Goal: Find specific page/section: Find specific page/section

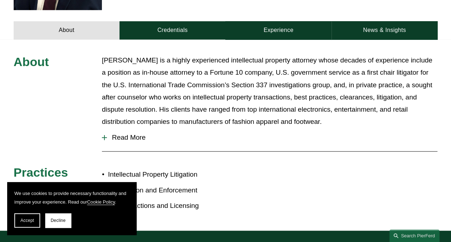
scroll to position [287, 0]
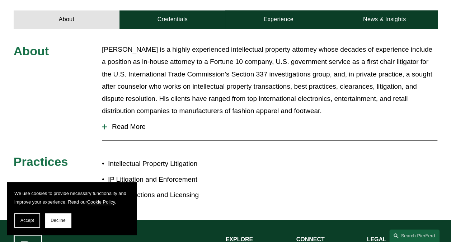
click at [115, 123] on span "Read More" at bounding box center [272, 127] width 330 height 8
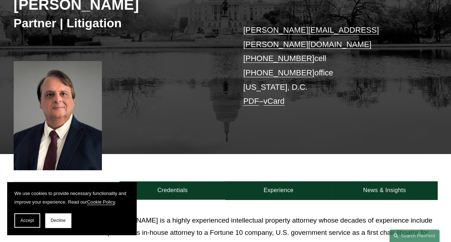
scroll to position [179, 0]
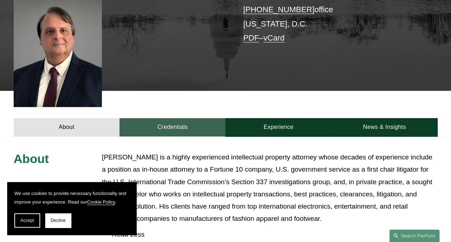
click at [171, 118] on link "Credentials" at bounding box center [172, 127] width 106 height 18
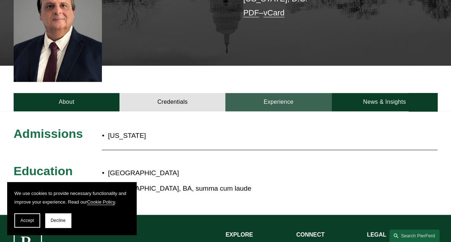
scroll to position [215, 0]
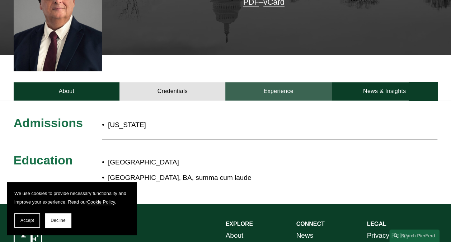
click at [273, 85] on link "Experience" at bounding box center [278, 91] width 106 height 18
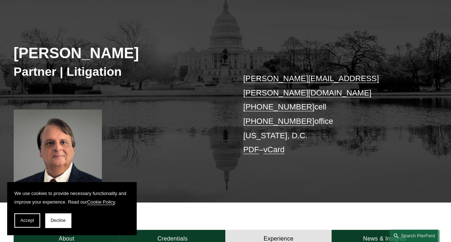
scroll to position [0, 0]
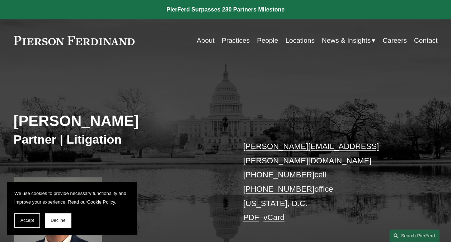
click at [206, 44] on link "About" at bounding box center [206, 41] width 18 height 14
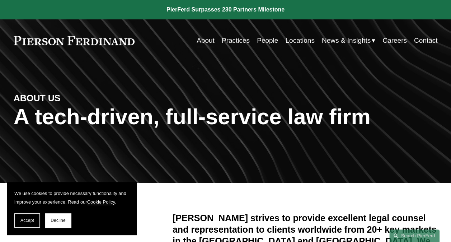
click at [233, 44] on link "Practices" at bounding box center [236, 41] width 28 height 14
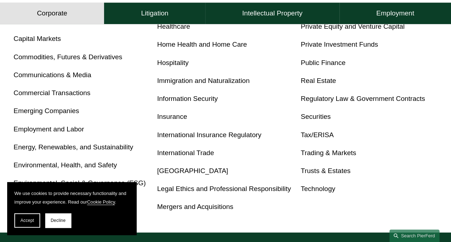
scroll to position [431, 0]
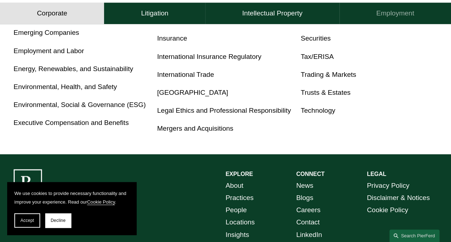
click at [391, 13] on h4 "Employment" at bounding box center [395, 13] width 38 height 9
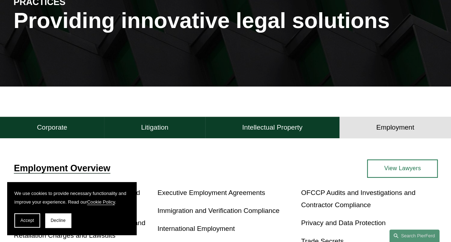
scroll to position [86, 0]
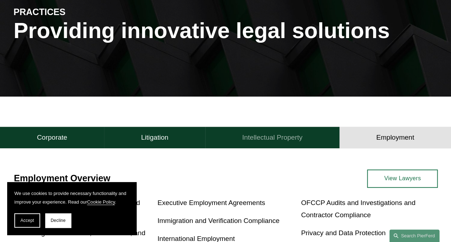
click at [275, 142] on h4 "Intellectual Property" at bounding box center [272, 137] width 60 height 9
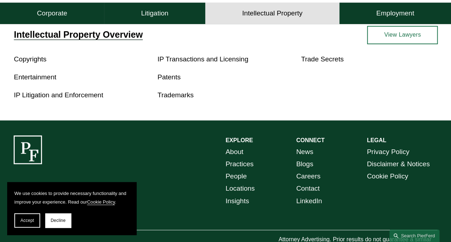
scroll to position [188, 0]
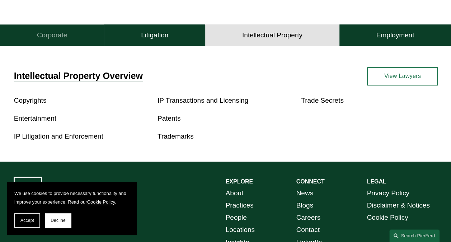
click at [58, 35] on h4 "Corporate" at bounding box center [52, 35] width 31 height 9
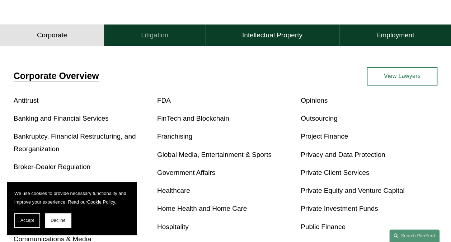
click at [167, 39] on h4 "Litigation" at bounding box center [154, 35] width 27 height 9
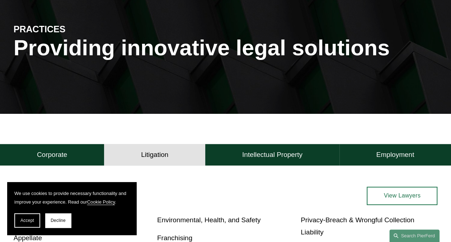
scroll to position [0, 0]
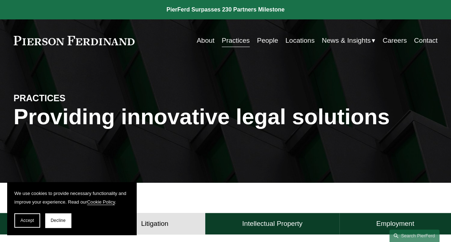
click at [202, 39] on link "About" at bounding box center [206, 41] width 18 height 14
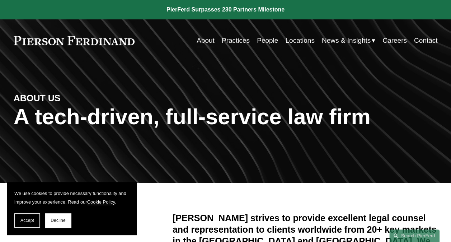
click at [207, 9] on link at bounding box center [225, 9] width 451 height 19
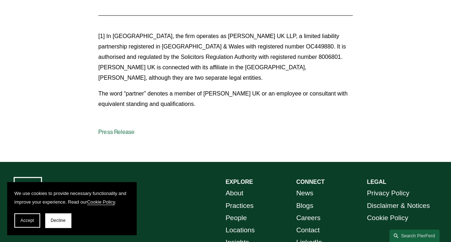
scroll to position [1041, 0]
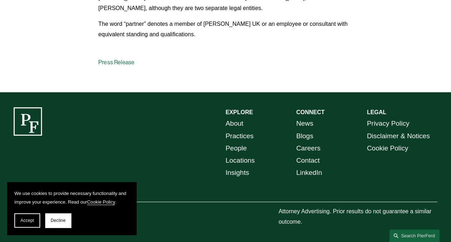
click at [243, 161] on link "Locations" at bounding box center [240, 160] width 29 height 12
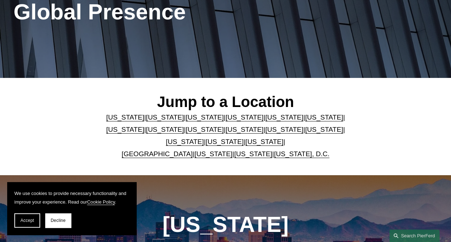
scroll to position [108, 0]
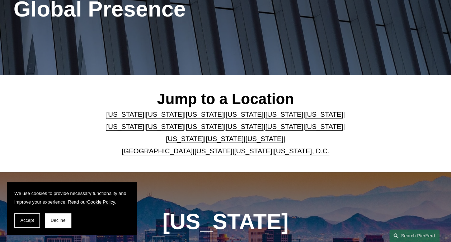
click at [296, 153] on link "[US_STATE], D.C." at bounding box center [302, 151] width 56 height 8
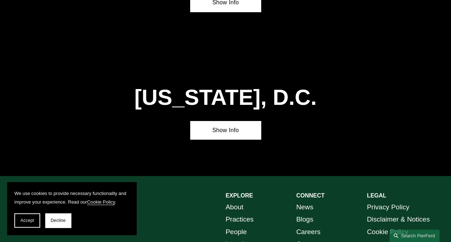
scroll to position [2643, 0]
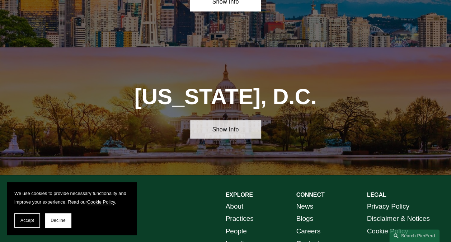
drag, startPoint x: 230, startPoint y: 39, endPoint x: 230, endPoint y: 50, distance: 10.4
click at [230, 120] on link "Show Info" at bounding box center [225, 129] width 71 height 18
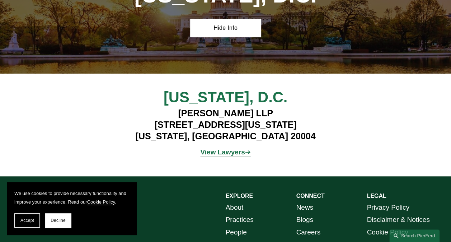
scroll to position [2747, 0]
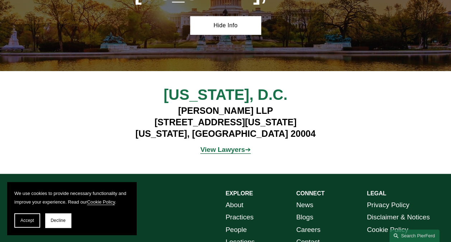
click at [211, 146] on strong "View Lawyers" at bounding box center [222, 150] width 44 height 8
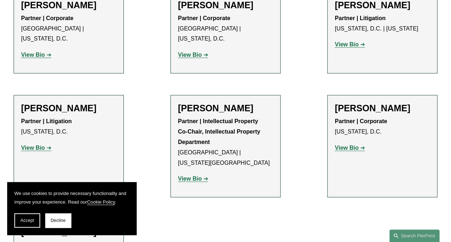
scroll to position [789, 0]
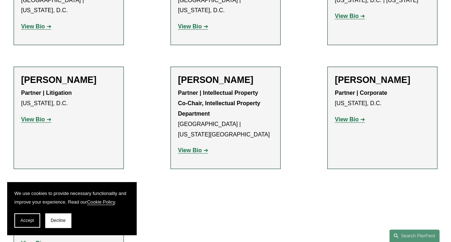
click at [201, 74] on h2 "[PERSON_NAME]" at bounding box center [225, 79] width 95 height 11
click at [191, 147] on strong "View Bio" at bounding box center [190, 150] width 24 height 6
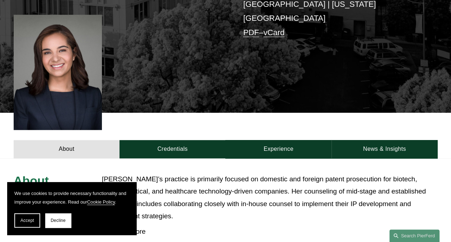
scroll to position [251, 0]
